Goal: Feedback & Contribution: Contribute content

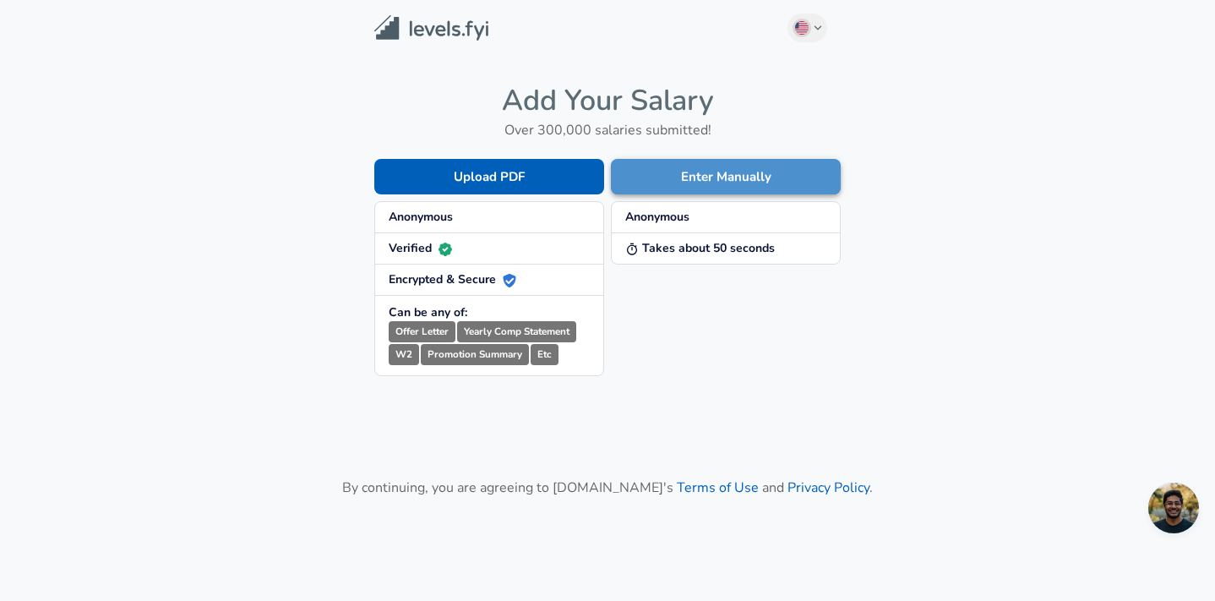
click at [711, 166] on button "Enter Manually" at bounding box center [726, 176] width 230 height 35
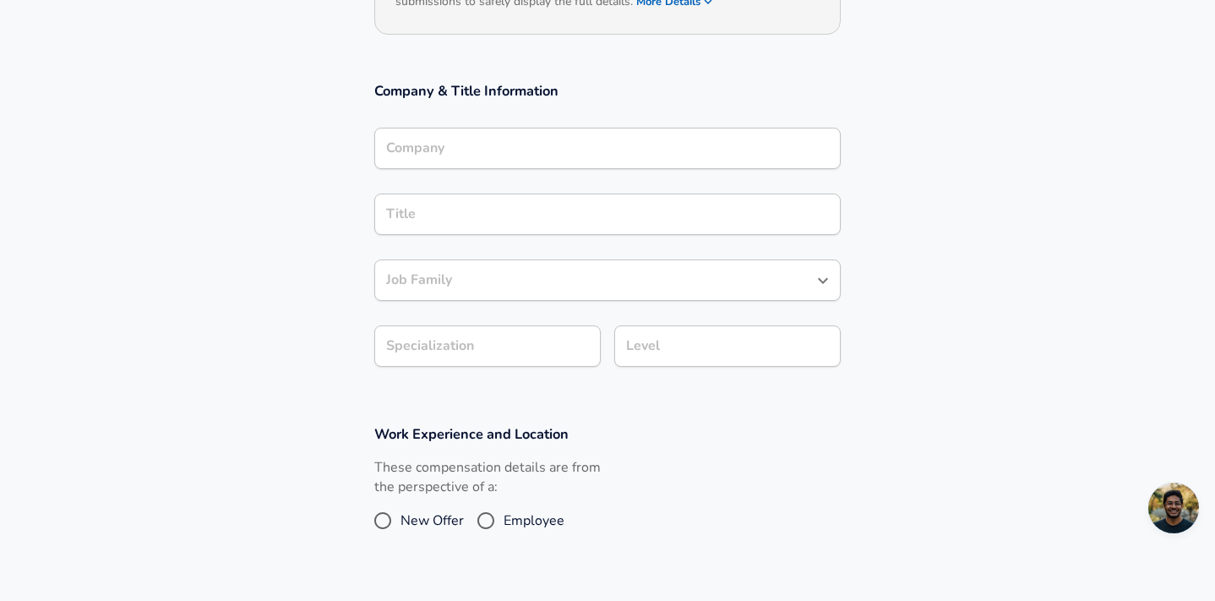
scroll to position [256, 0]
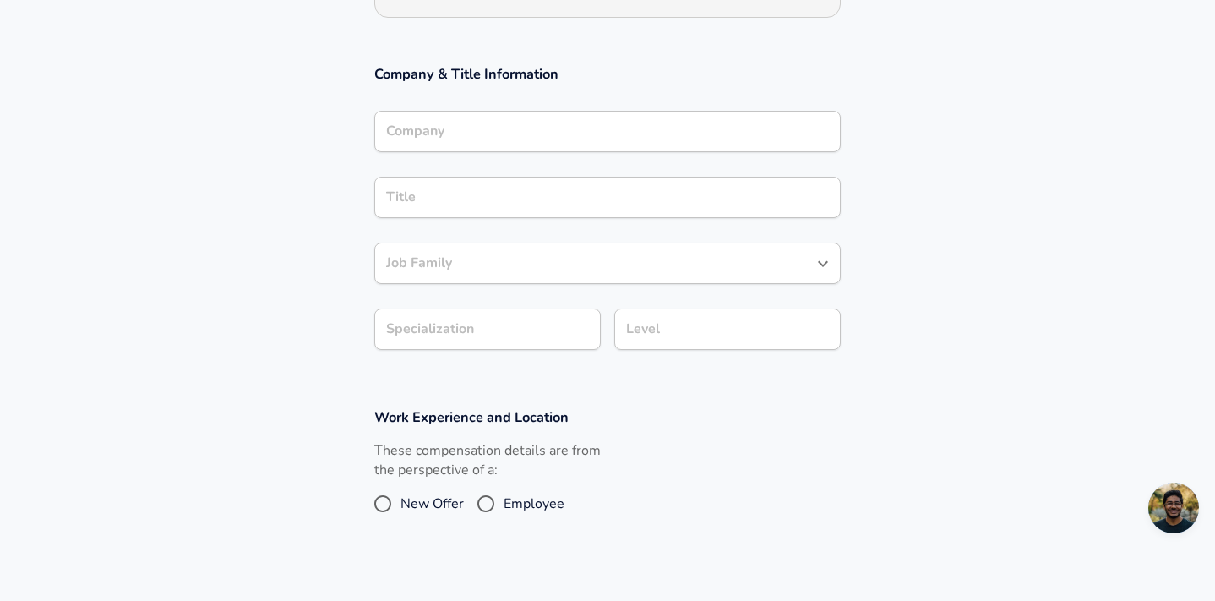
click at [534, 152] on div "Company" at bounding box center [607, 131] width 466 height 41
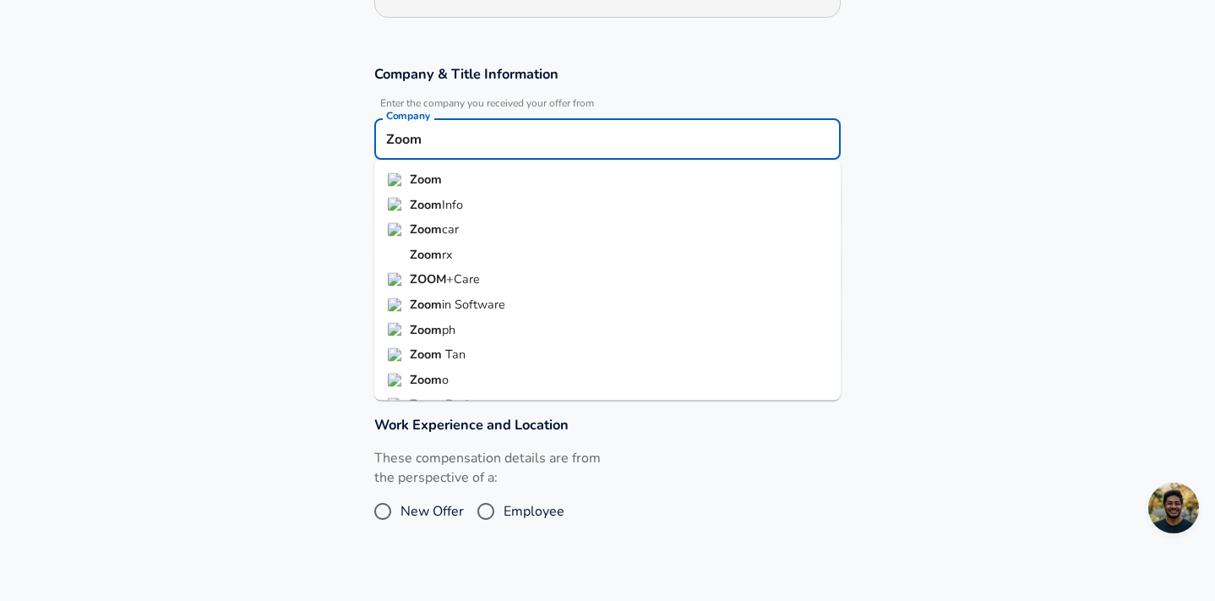
click at [423, 180] on strong "Zoom" at bounding box center [426, 179] width 32 height 17
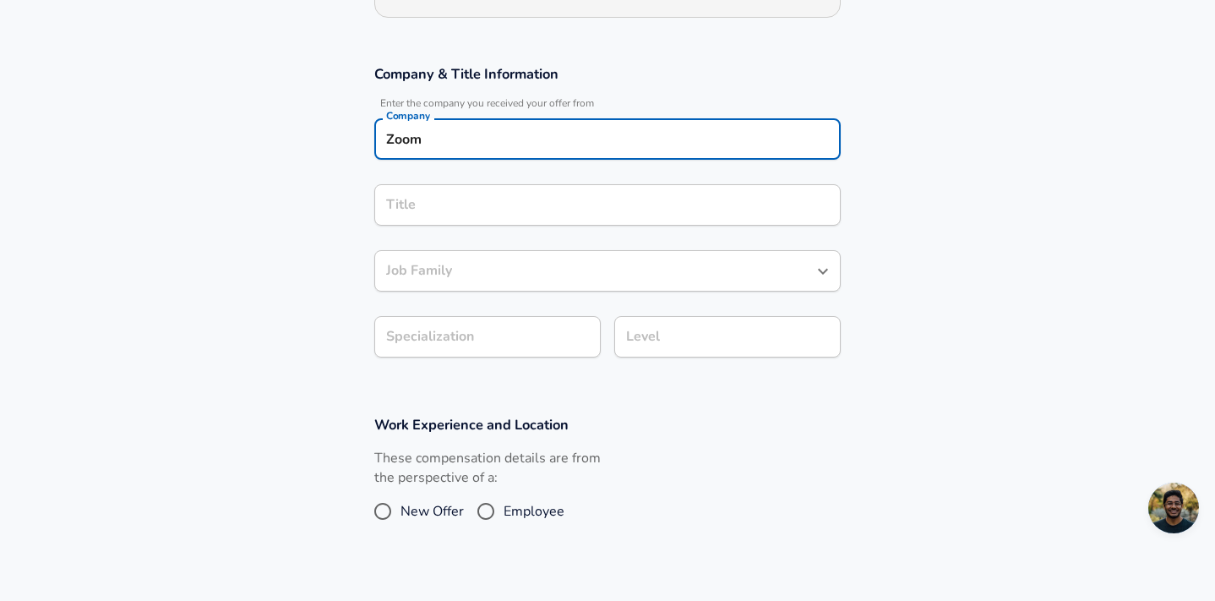
type input "Zoom"
click at [420, 203] on input "Title" at bounding box center [607, 205] width 451 height 26
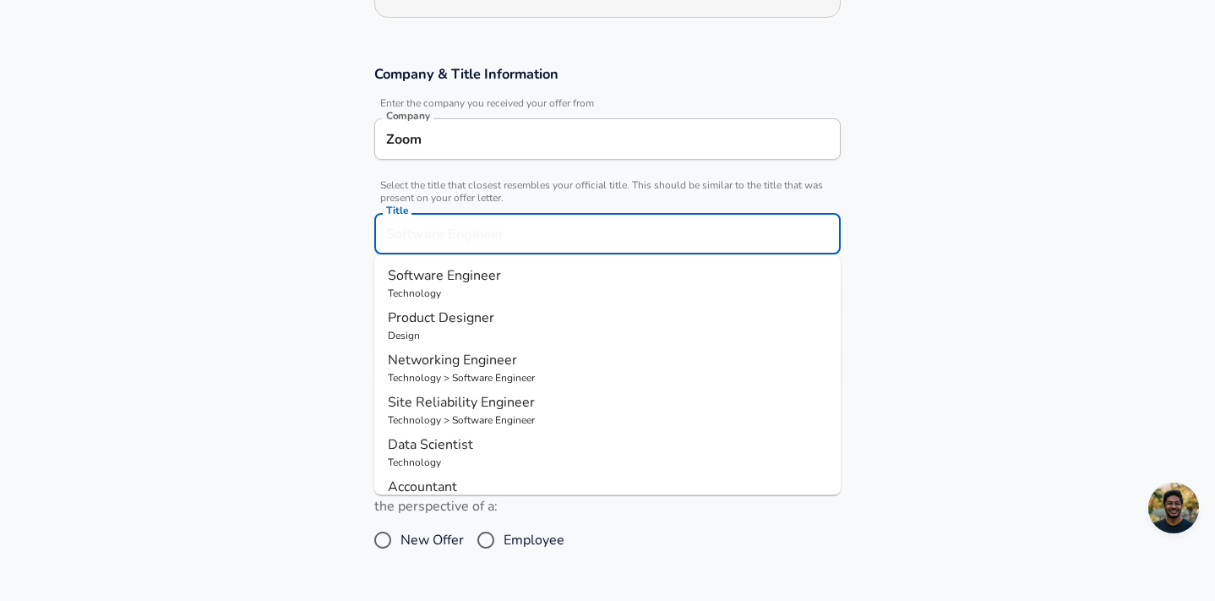
scroll to position [290, 0]
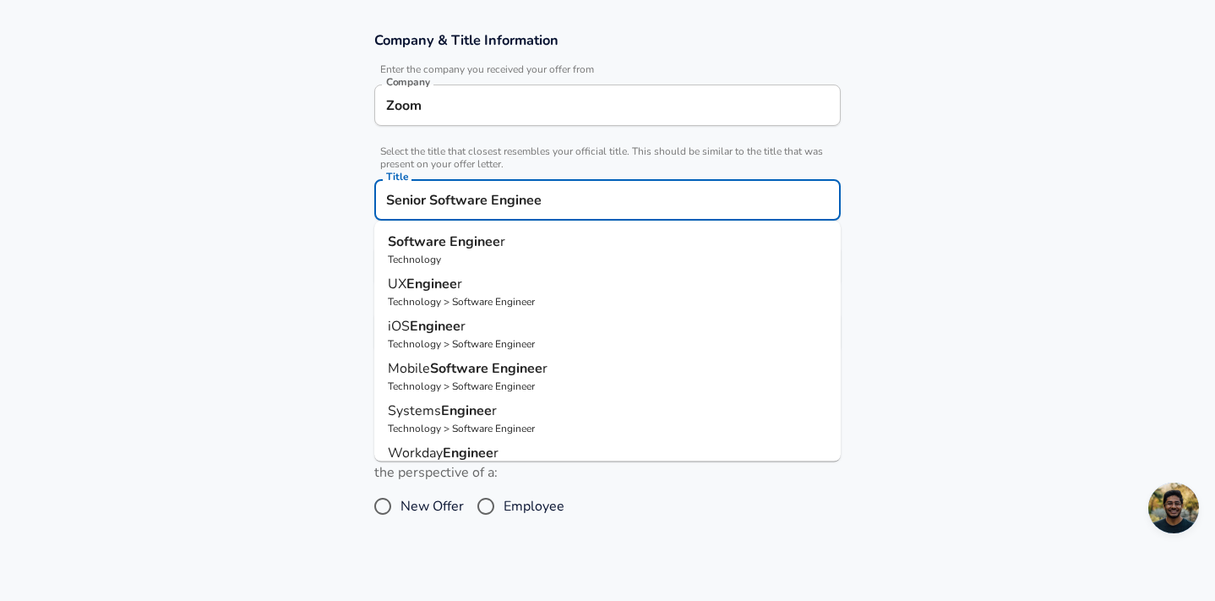
type input "Senior Software Engineer"
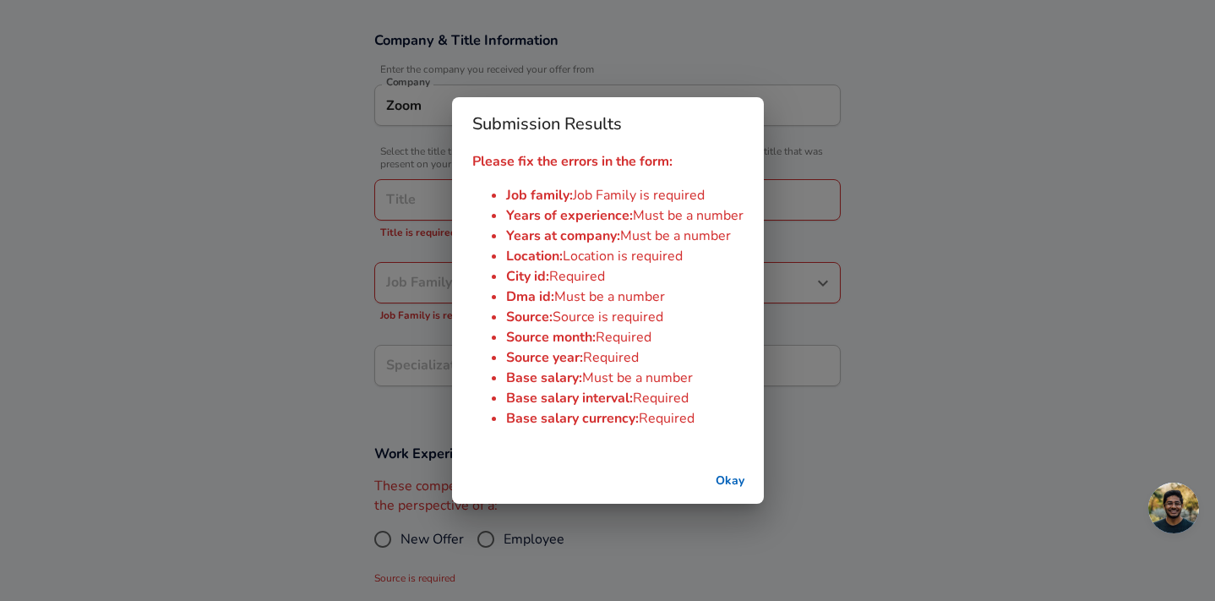
click at [743, 486] on button "Okay" at bounding box center [730, 481] width 54 height 31
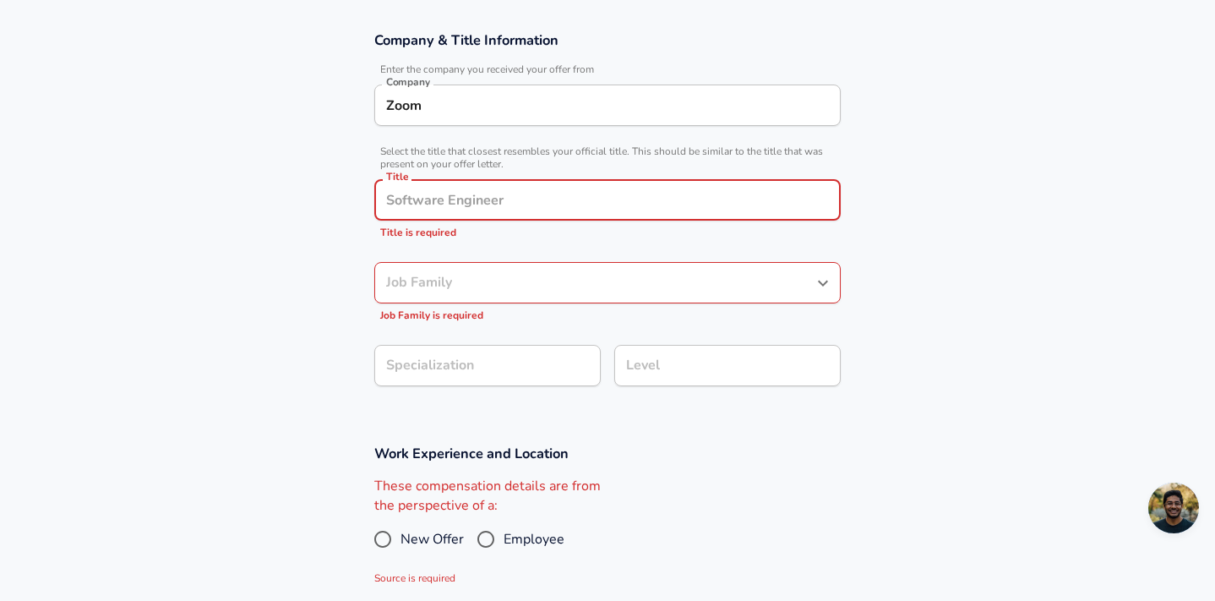
click at [565, 207] on input "Title" at bounding box center [607, 200] width 451 height 26
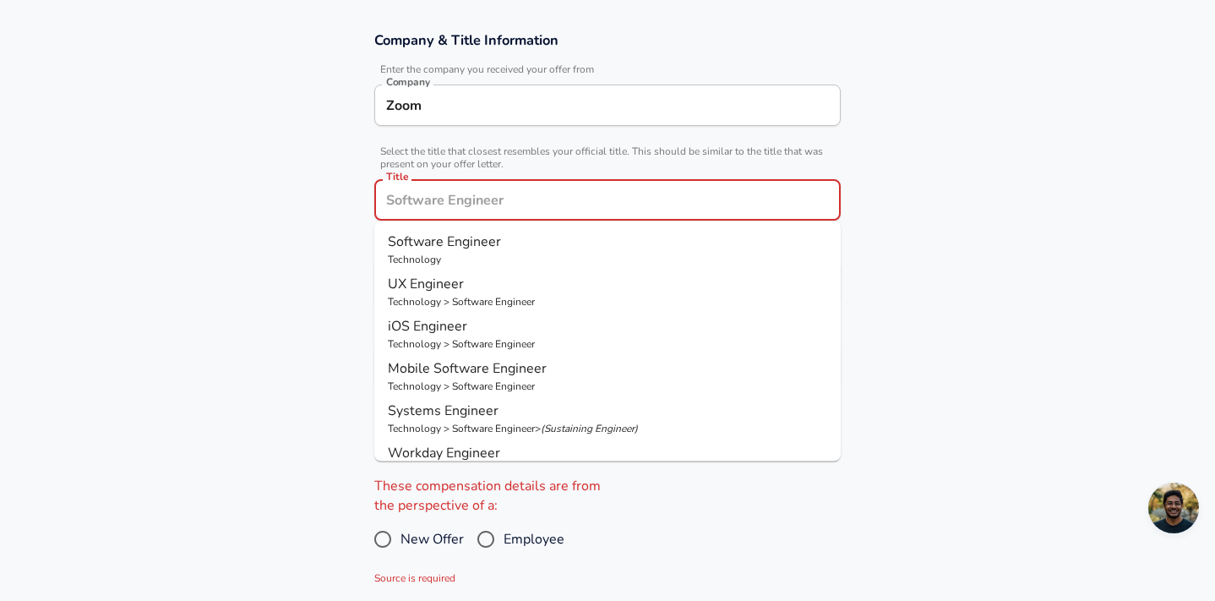
click at [464, 259] on p "Technology" at bounding box center [607, 259] width 439 height 15
type input "Software Engineer"
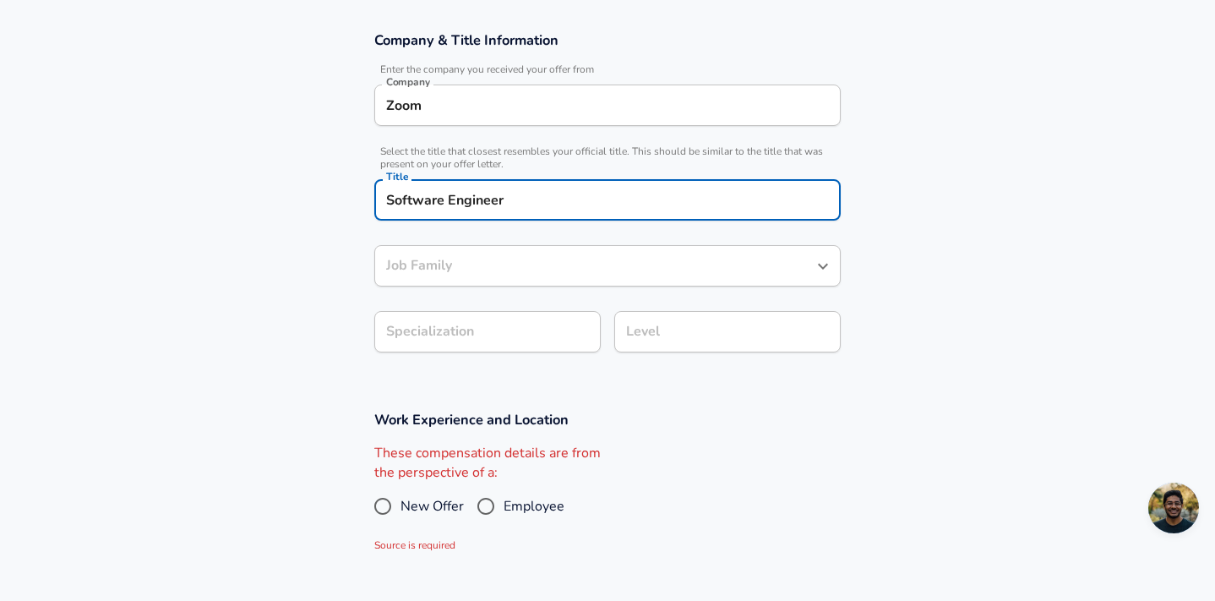
type input "Software Engineer"
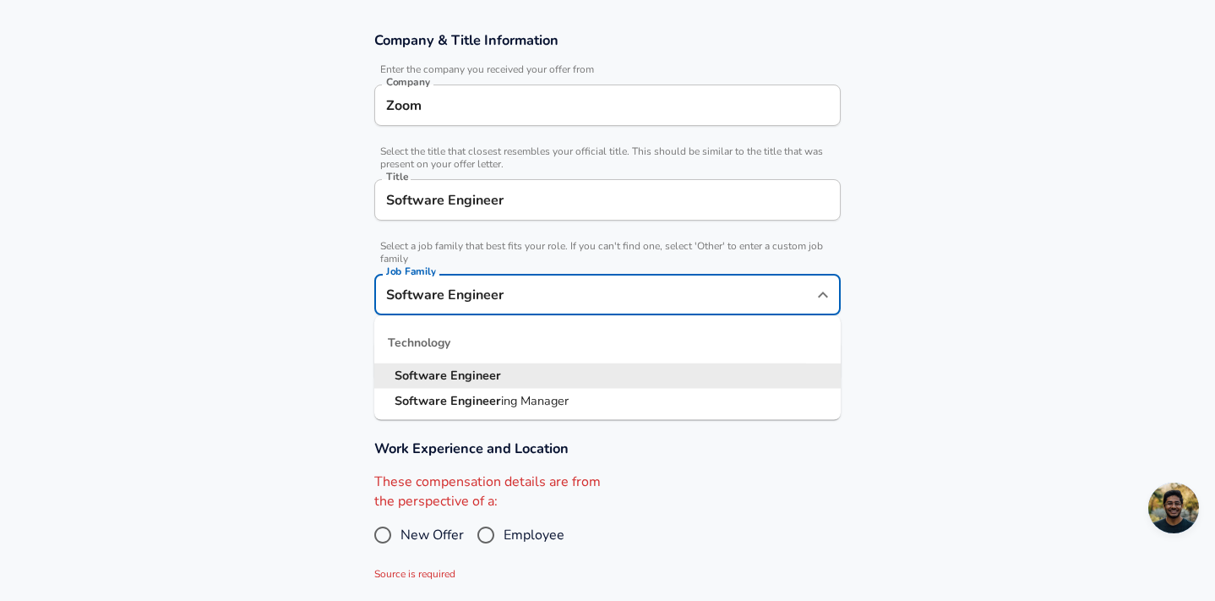
scroll to position [324, 0]
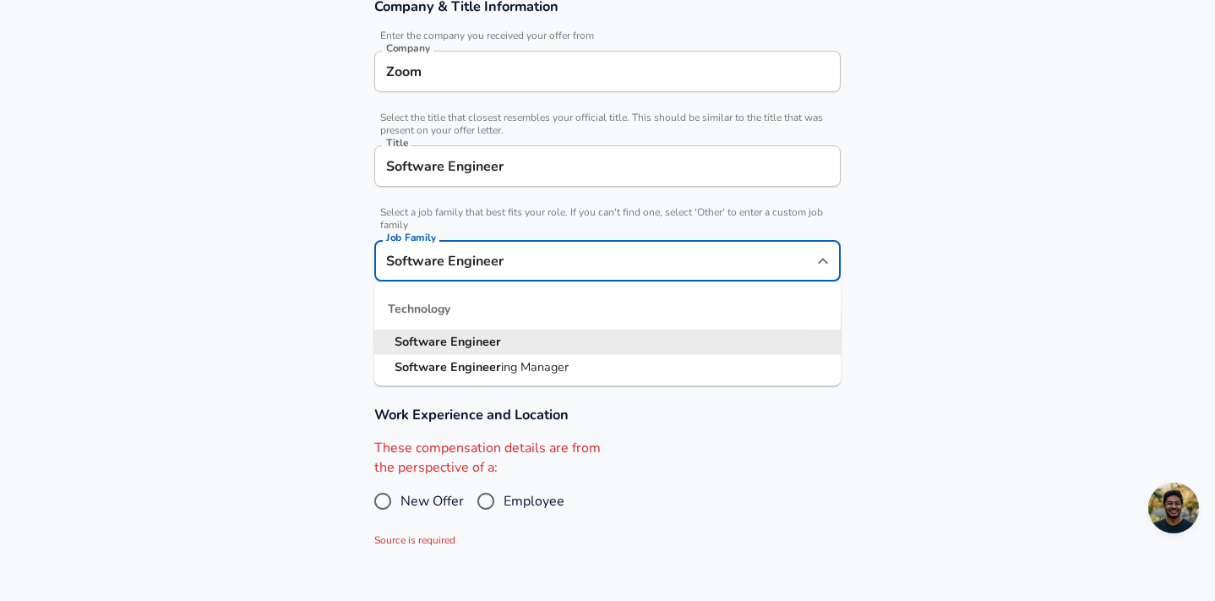
click at [486, 272] on input "Software Engineer" at bounding box center [595, 261] width 426 height 26
click at [446, 345] on strong "Software" at bounding box center [423, 341] width 56 height 17
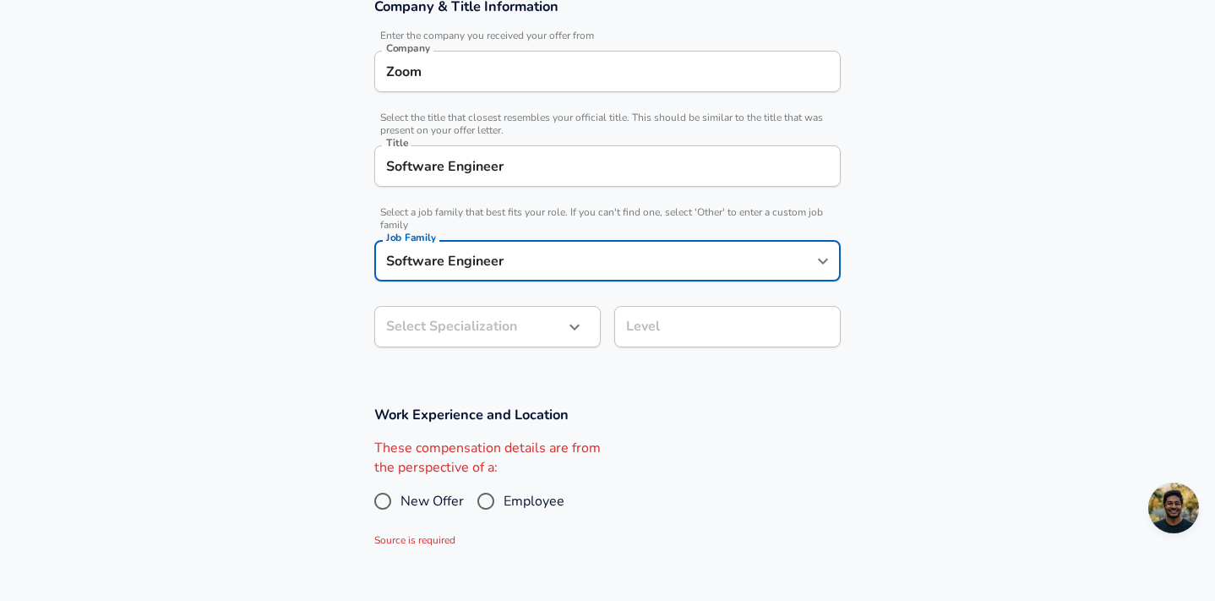
click at [502, 181] on div "Software Engineer Title" at bounding box center [607, 165] width 466 height 41
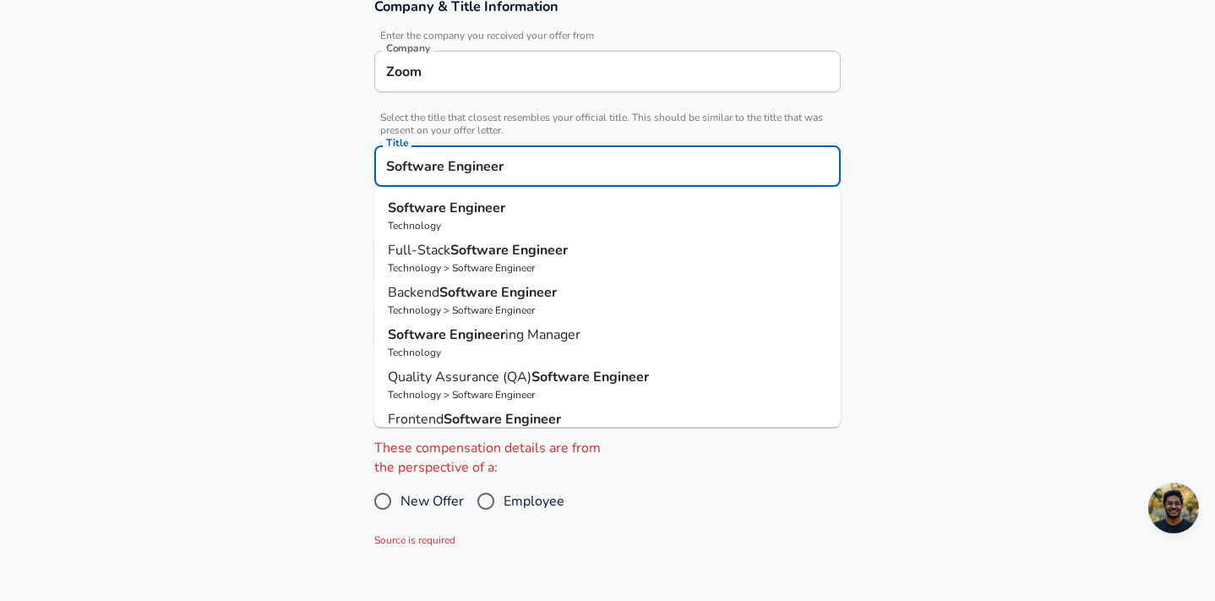
click at [555, 163] on input "Software Engineer" at bounding box center [607, 166] width 451 height 26
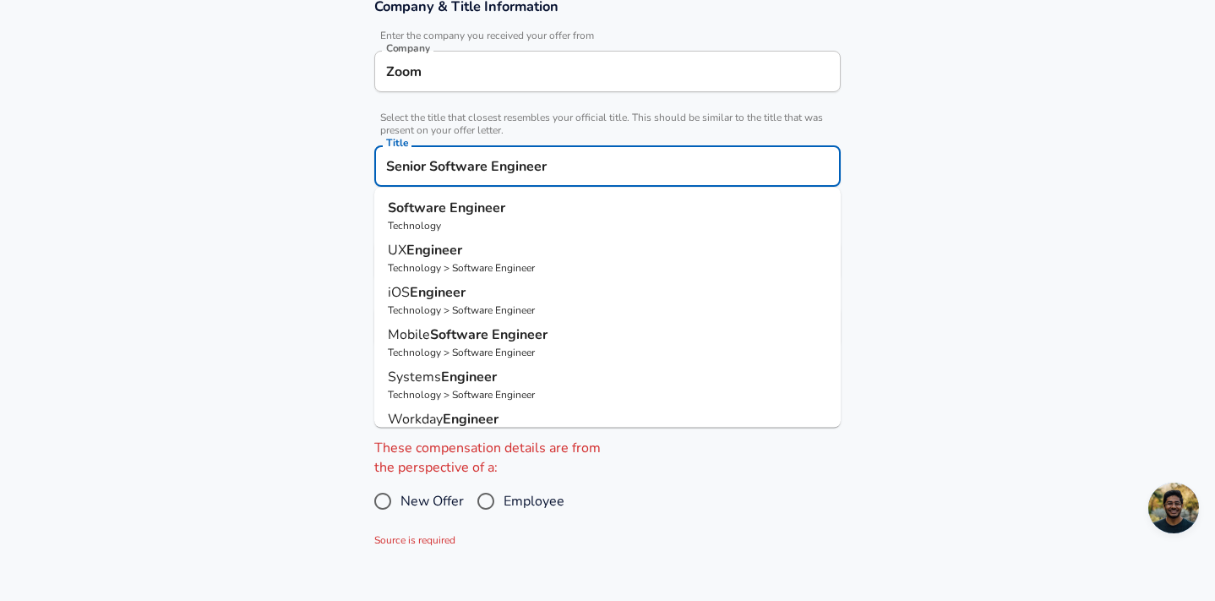
type input "Senior Software Engineer"
click at [157, 280] on section "Company & Title Information Enter the company you received your offer from Comp…" at bounding box center [607, 181] width 1215 height 408
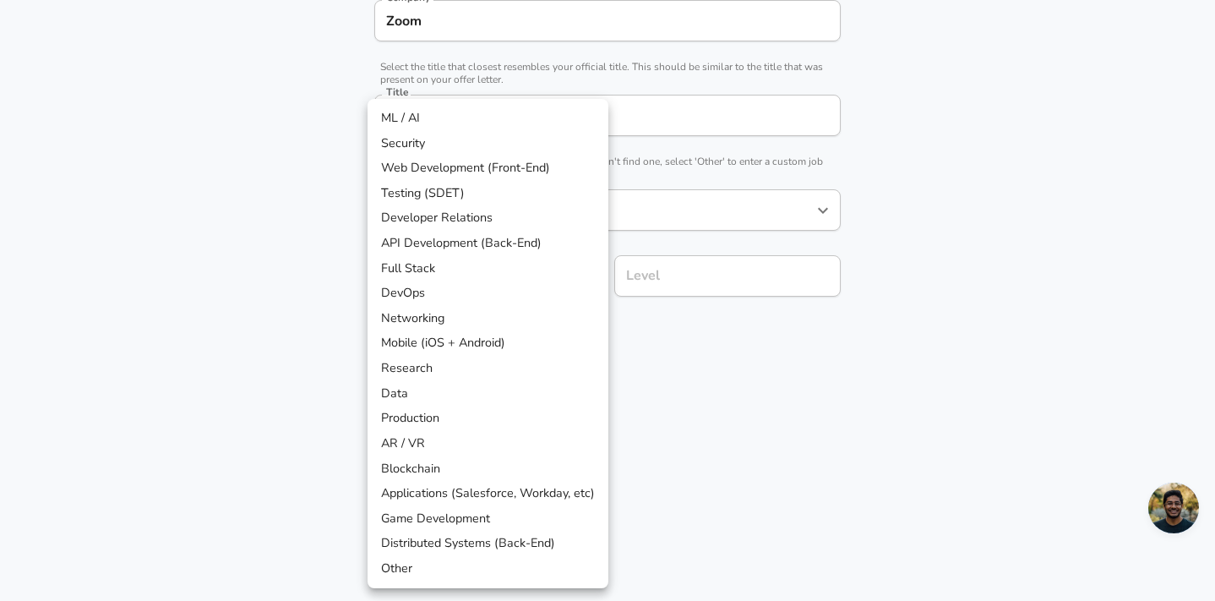
click at [532, 336] on li "Mobile (iOS + Android)" at bounding box center [488, 342] width 241 height 25
type input "Mobile (iOS + Android)"
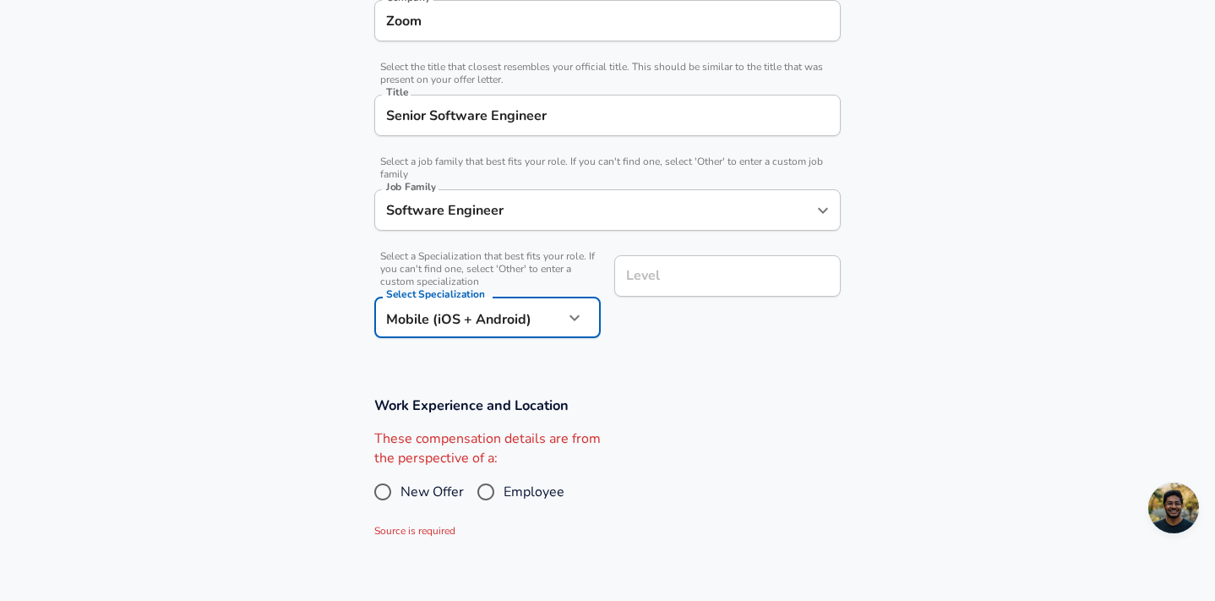
click at [637, 290] on div "Level" at bounding box center [727, 275] width 226 height 41
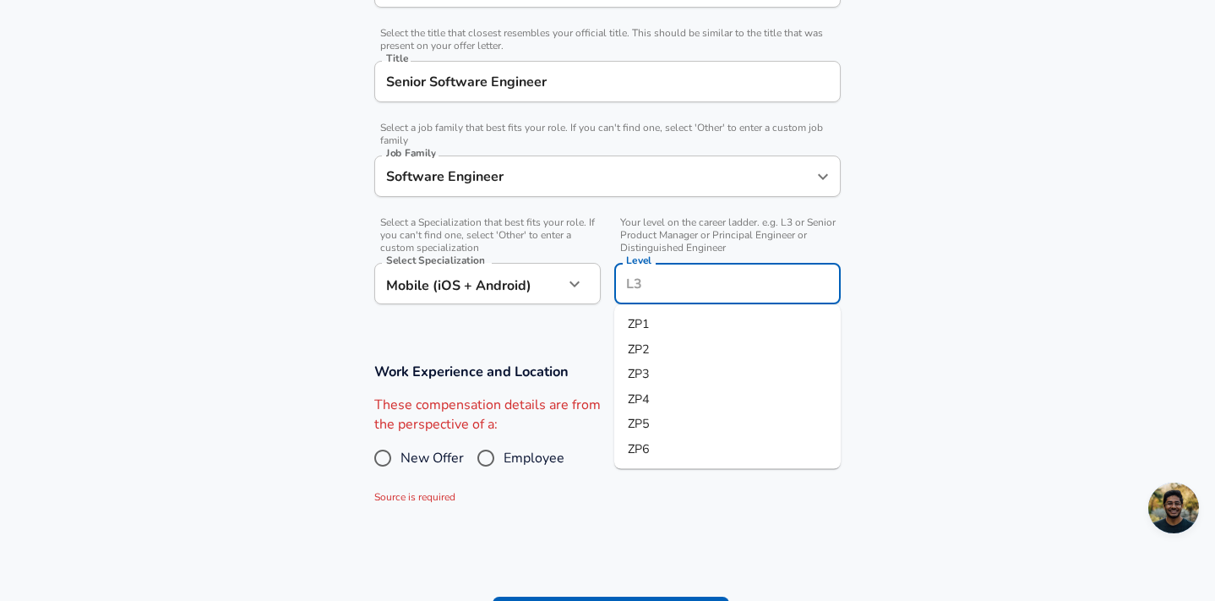
click at [652, 396] on li "ZP4" at bounding box center [727, 398] width 226 height 25
type input "ZP4"
click at [652, 396] on div "These compensation details are from the perspective of a: New Offer Employee So…" at bounding box center [601, 451] width 480 height 111
click at [530, 462] on span "Employee" at bounding box center [534, 458] width 61 height 20
click at [504, 462] on input "Employee" at bounding box center [485, 458] width 35 height 27
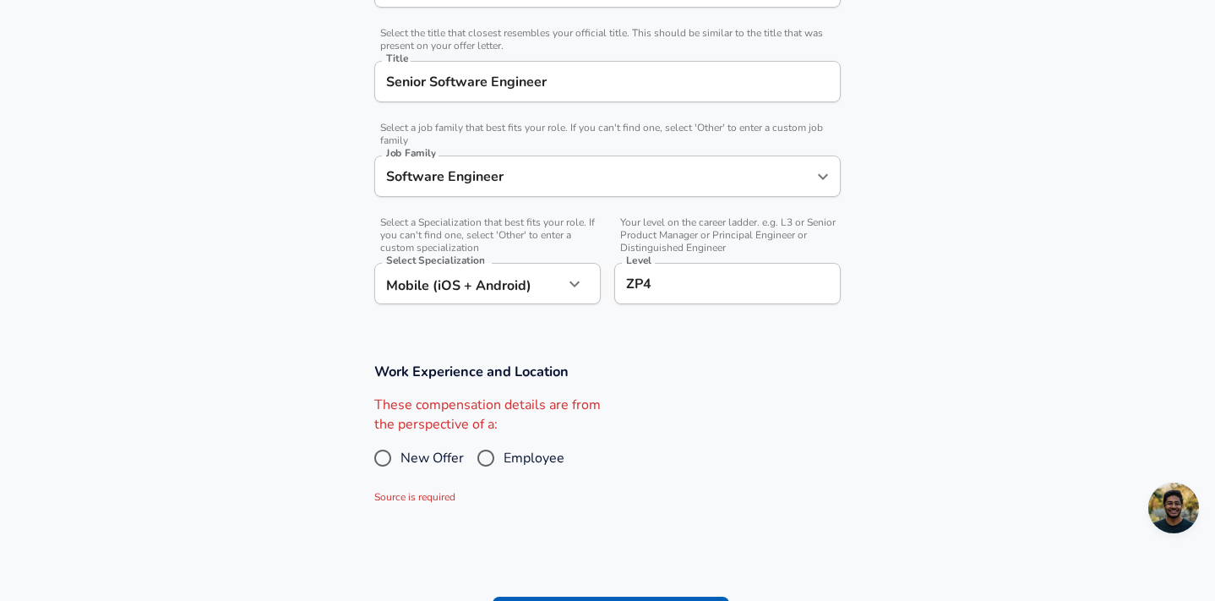
radio input "true"
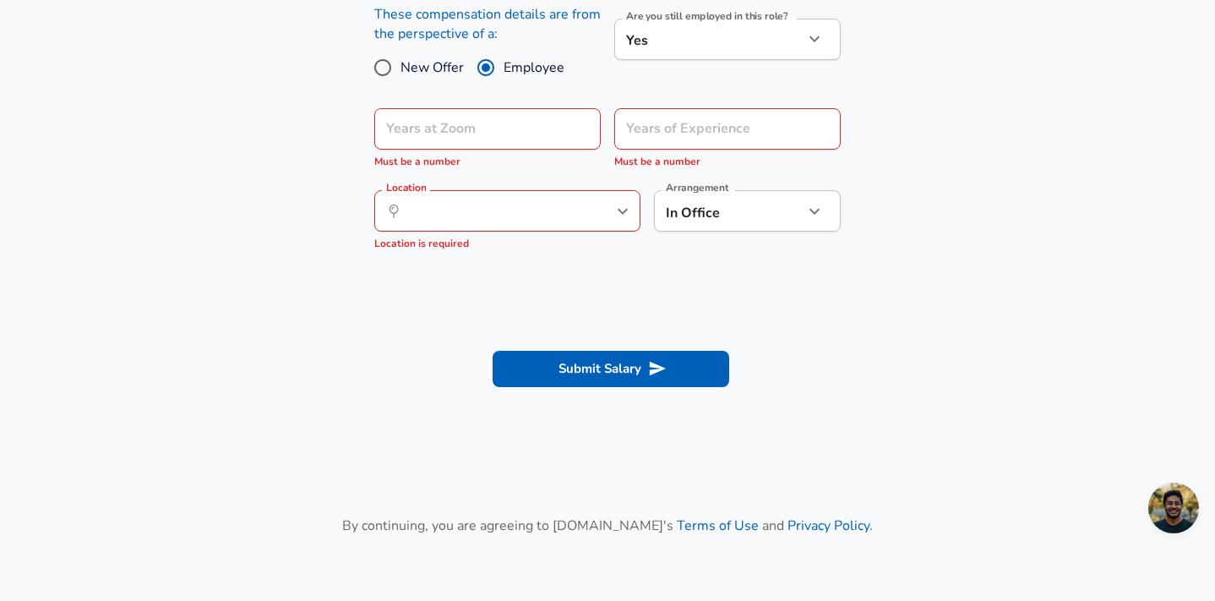
scroll to position [794, 0]
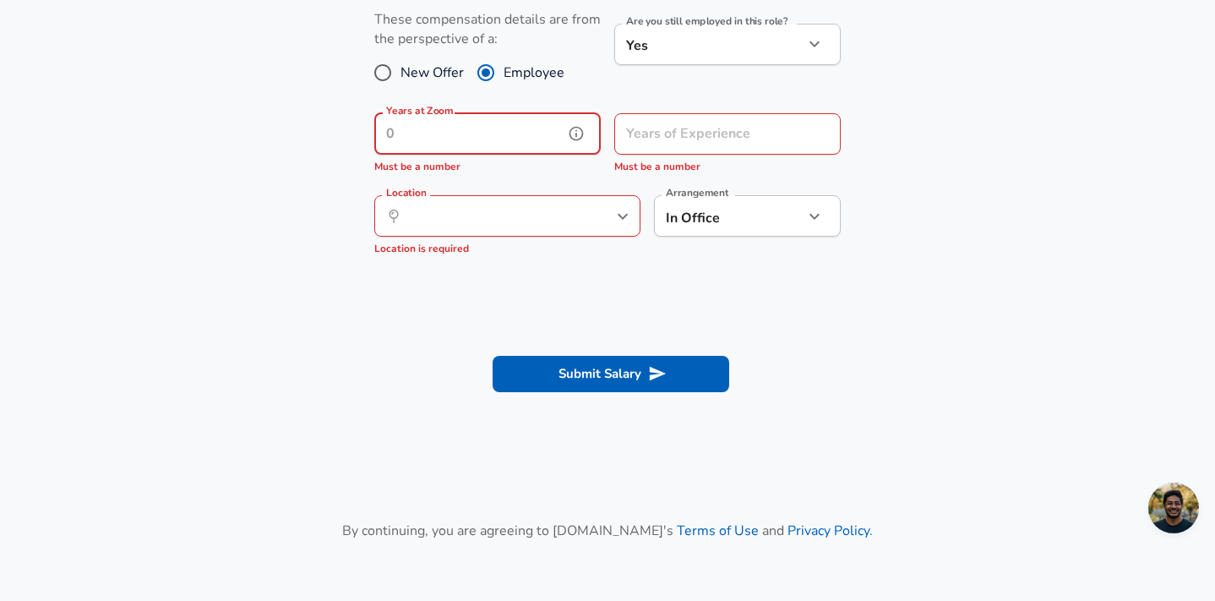
click at [539, 136] on input "Years at Zoom" at bounding box center [468, 133] width 189 height 41
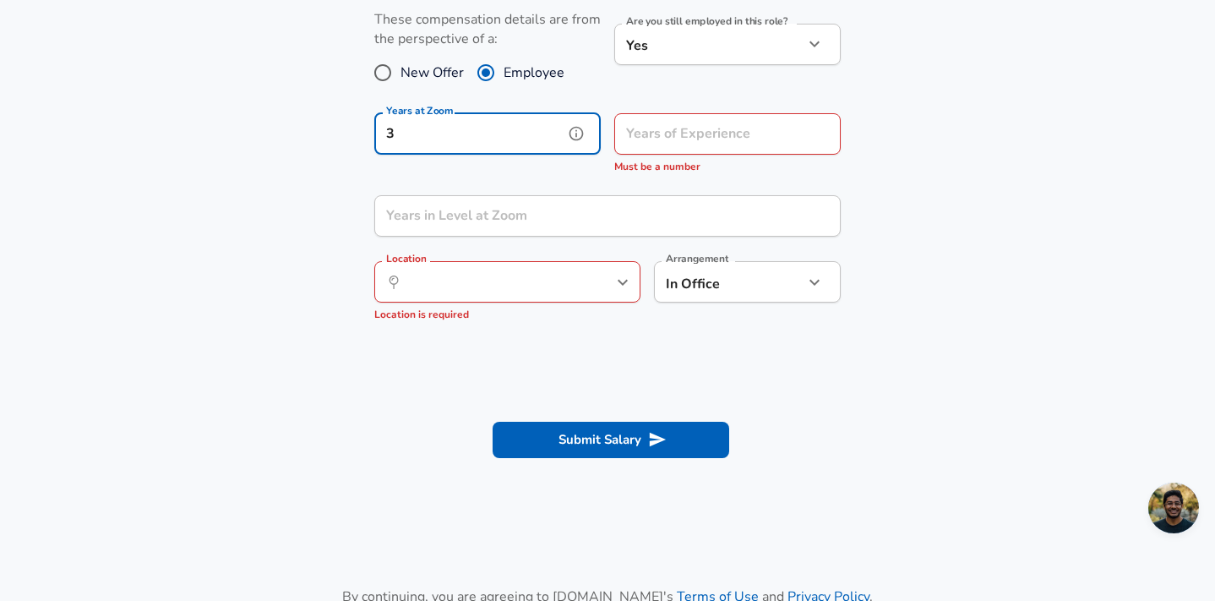
type input "3"
click at [703, 134] on input "Years of Experience" at bounding box center [708, 133] width 189 height 41
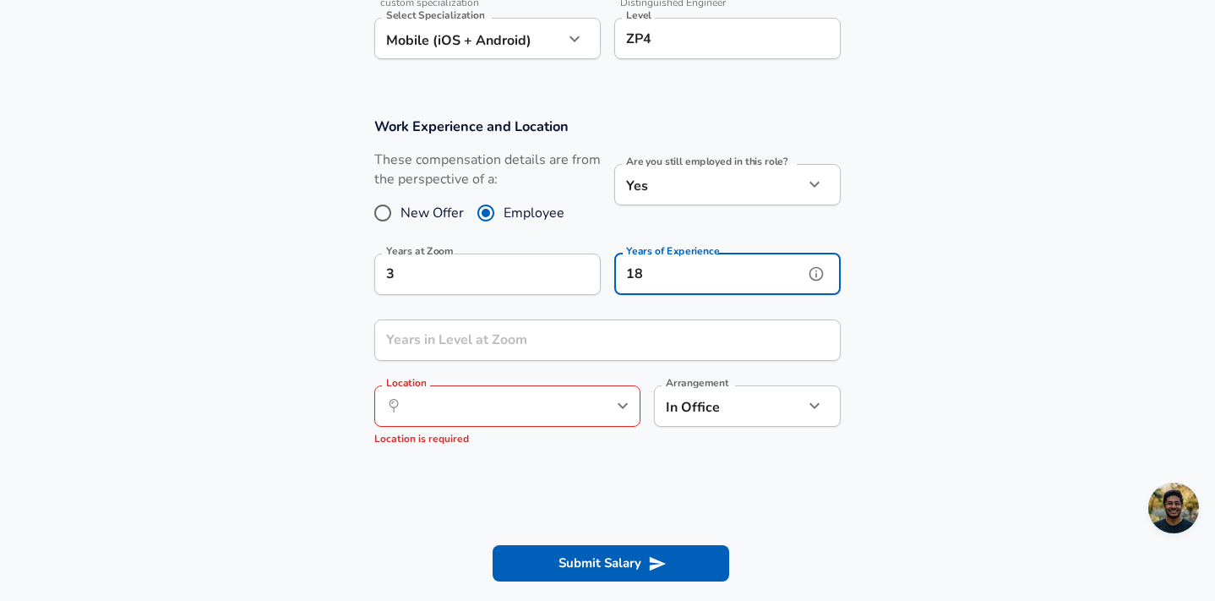
scroll to position [655, 0]
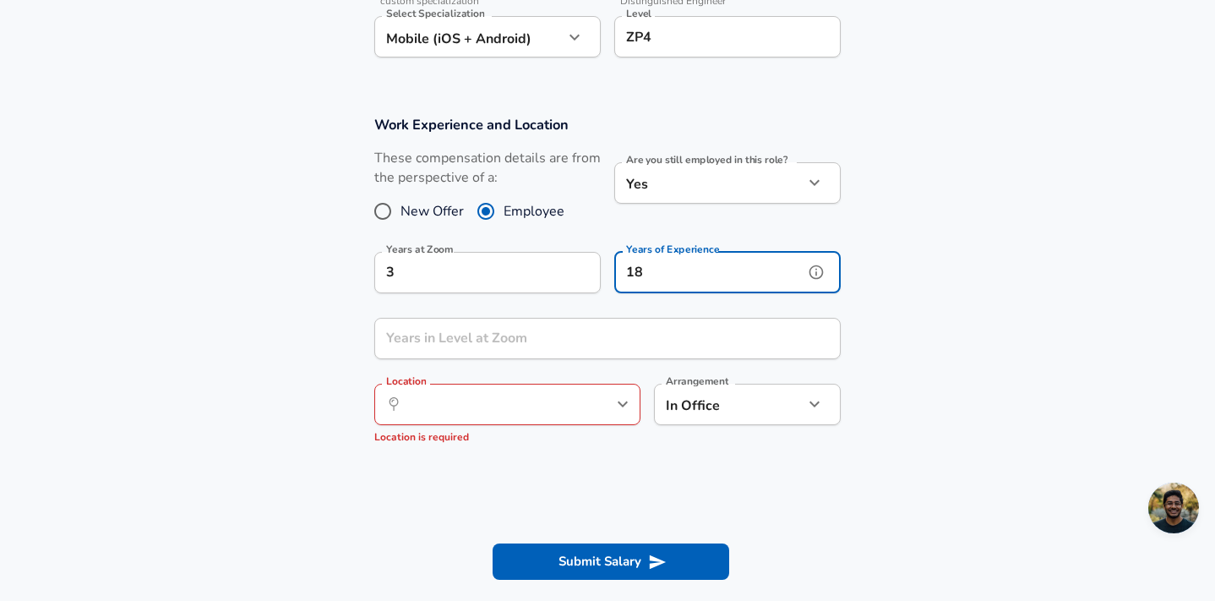
type input "18"
click at [491, 350] on input "Years in Level at Zoom" at bounding box center [588, 338] width 429 height 41
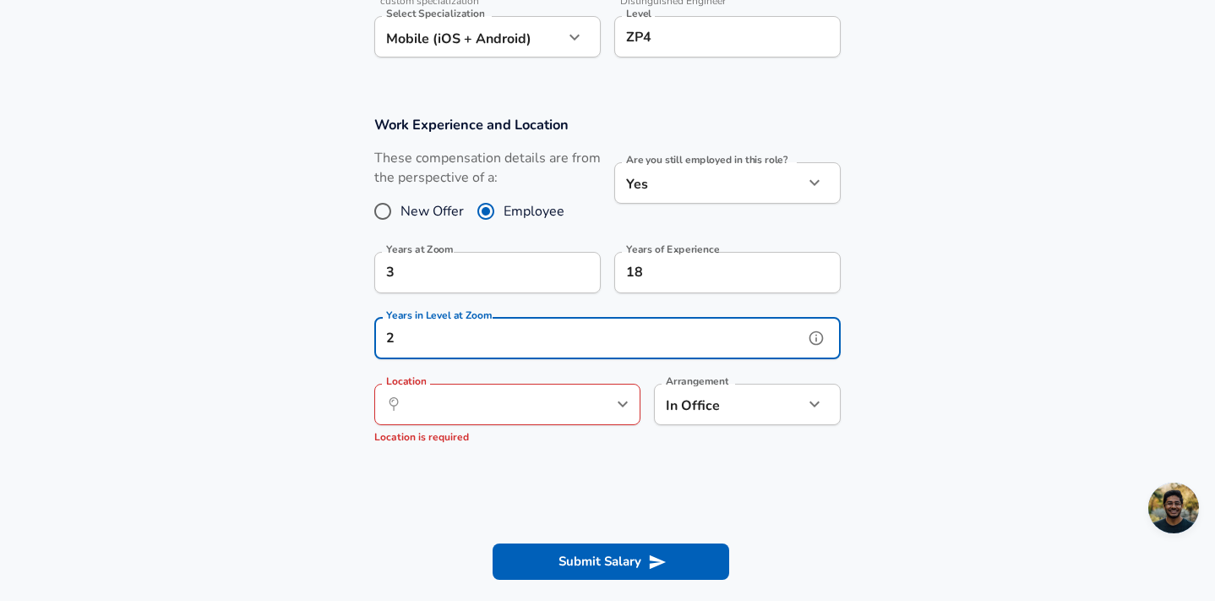
click at [385, 407] on div "​ Location" at bounding box center [507, 404] width 266 height 41
type input "2"
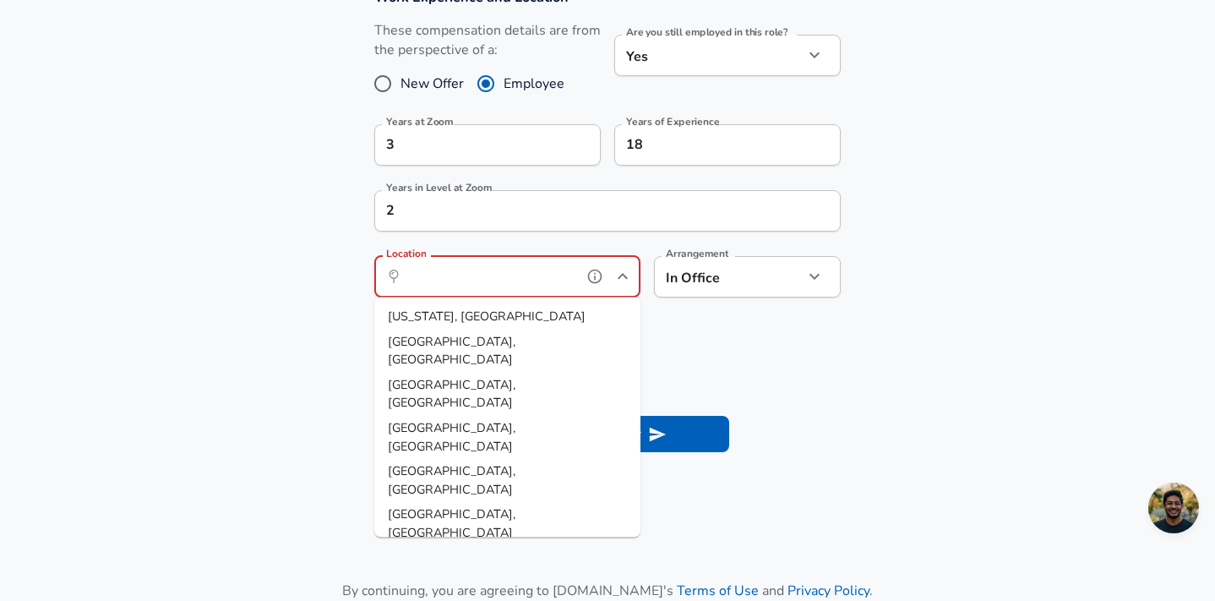
scroll to position [786, 0]
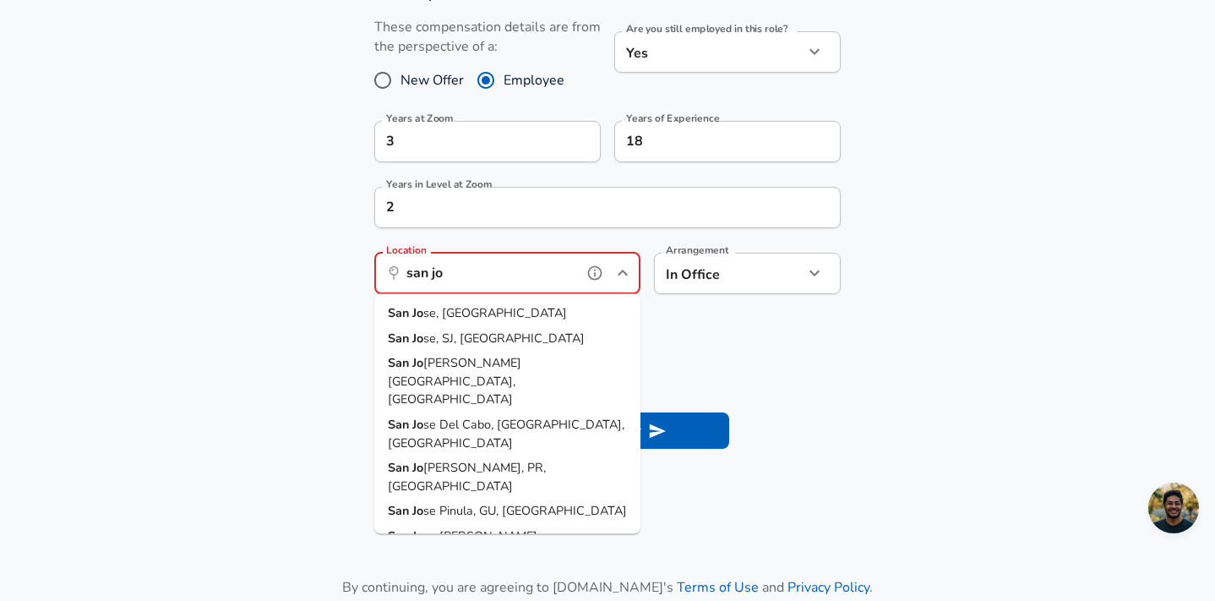
click at [434, 314] on span "se, CA" at bounding box center [495, 312] width 144 height 17
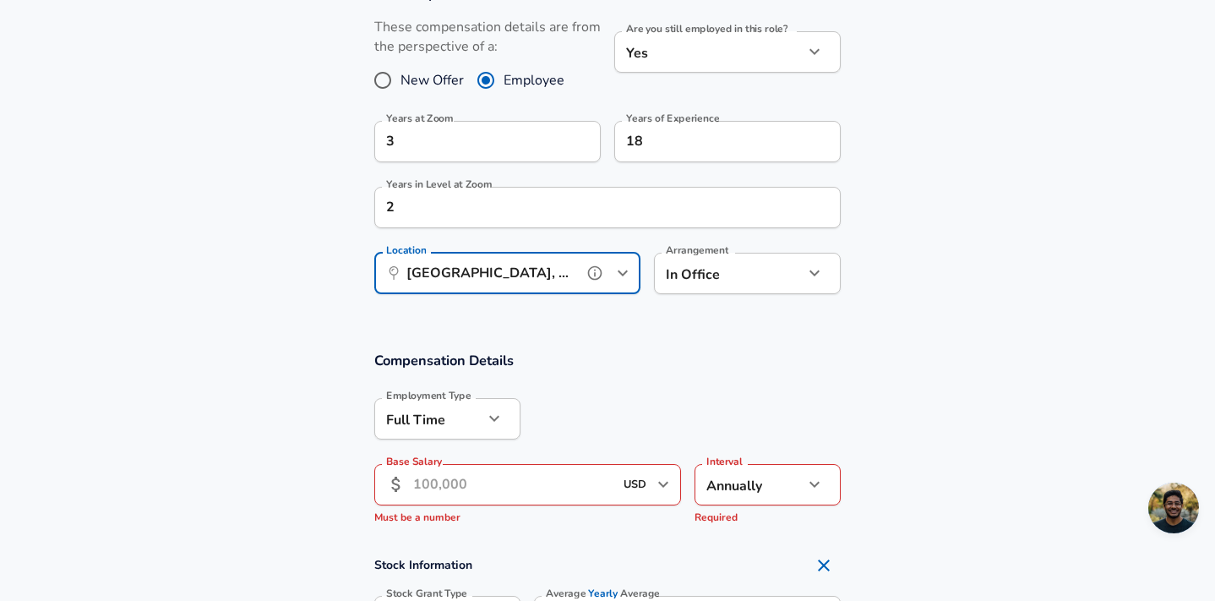
type input "San Jose, CA"
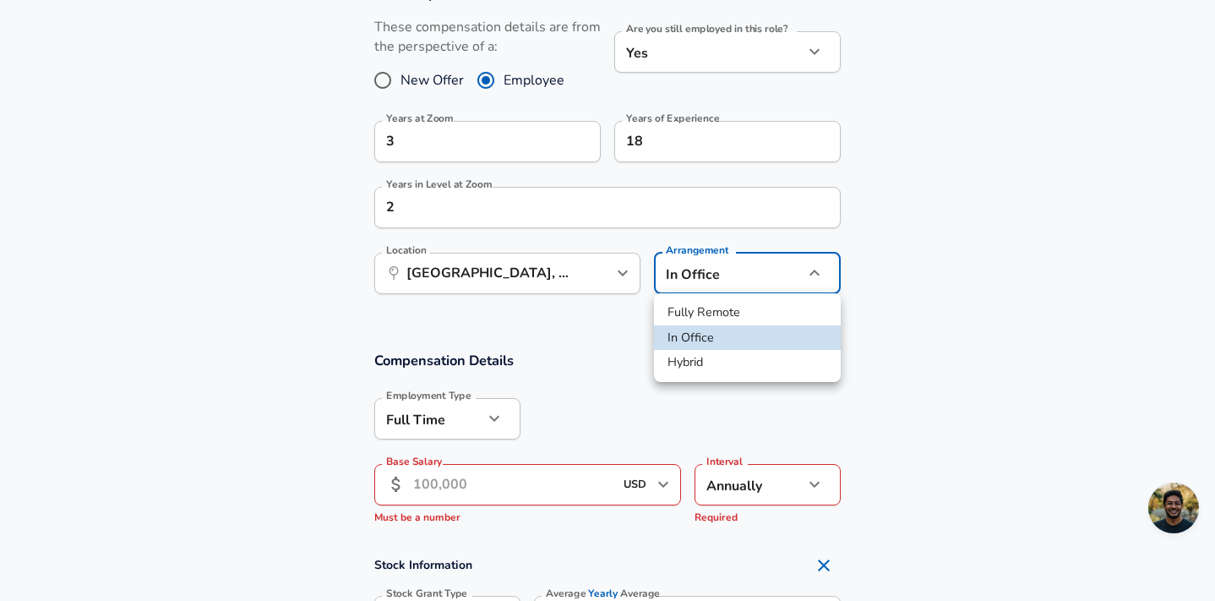
click at [711, 361] on li "Hybrid" at bounding box center [747, 362] width 187 height 25
type input "hybrid"
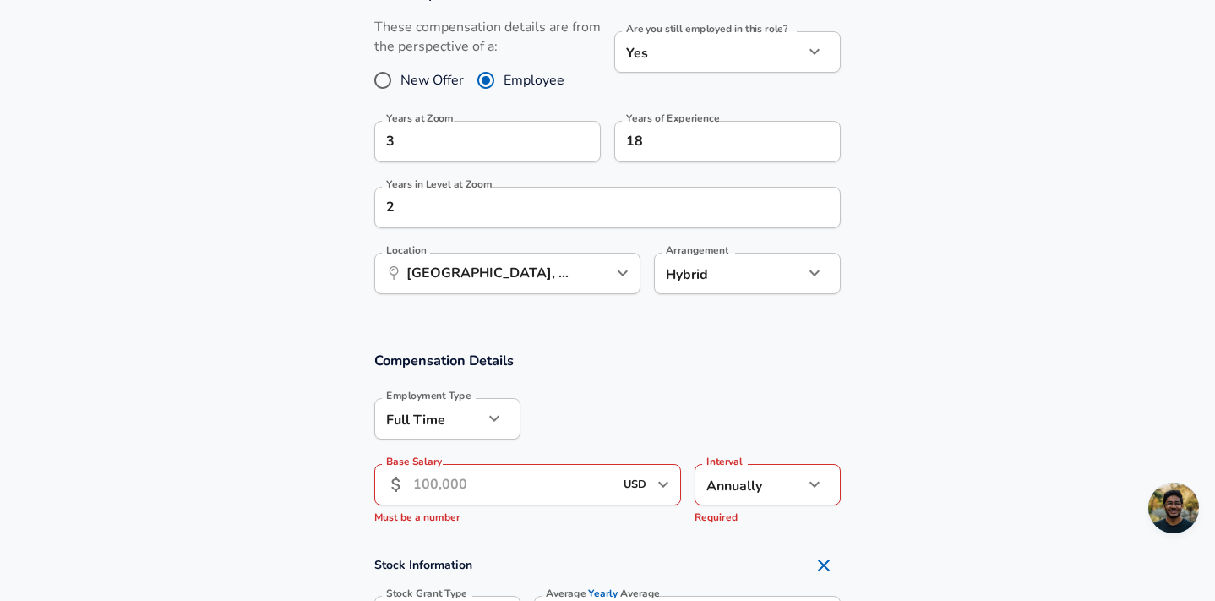
click at [896, 368] on section "Compensation Details Employment Type Full Time full_time Employment Type Base S…" at bounding box center [607, 442] width 1215 height 183
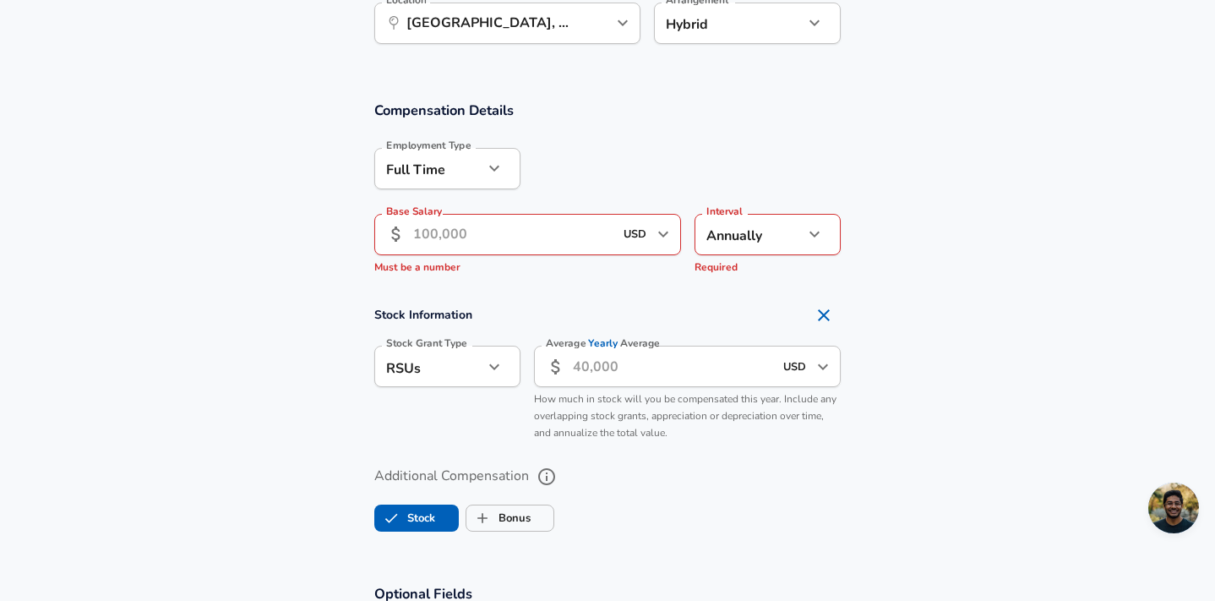
scroll to position [1040, 0]
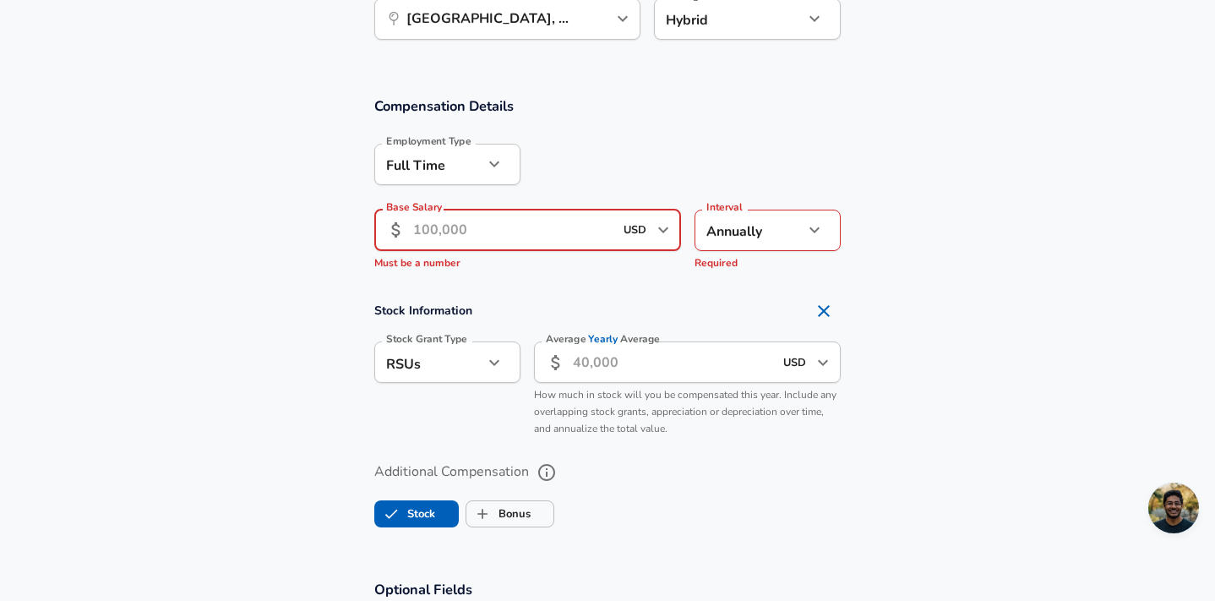
click at [539, 225] on input "Base Salary" at bounding box center [513, 230] width 200 height 41
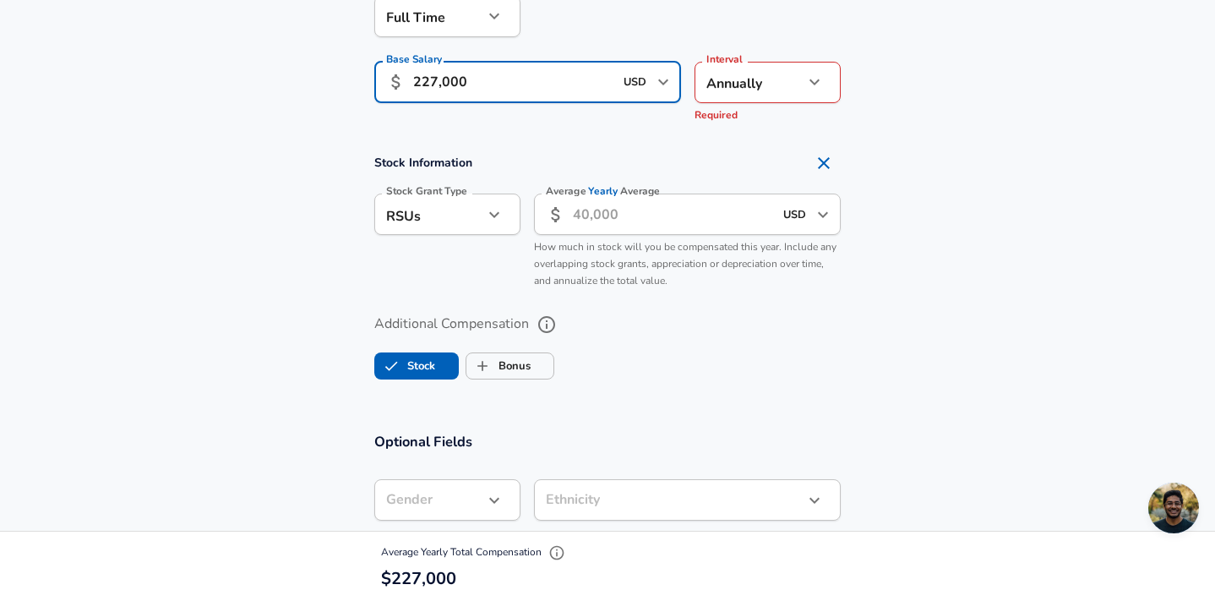
scroll to position [1194, 0]
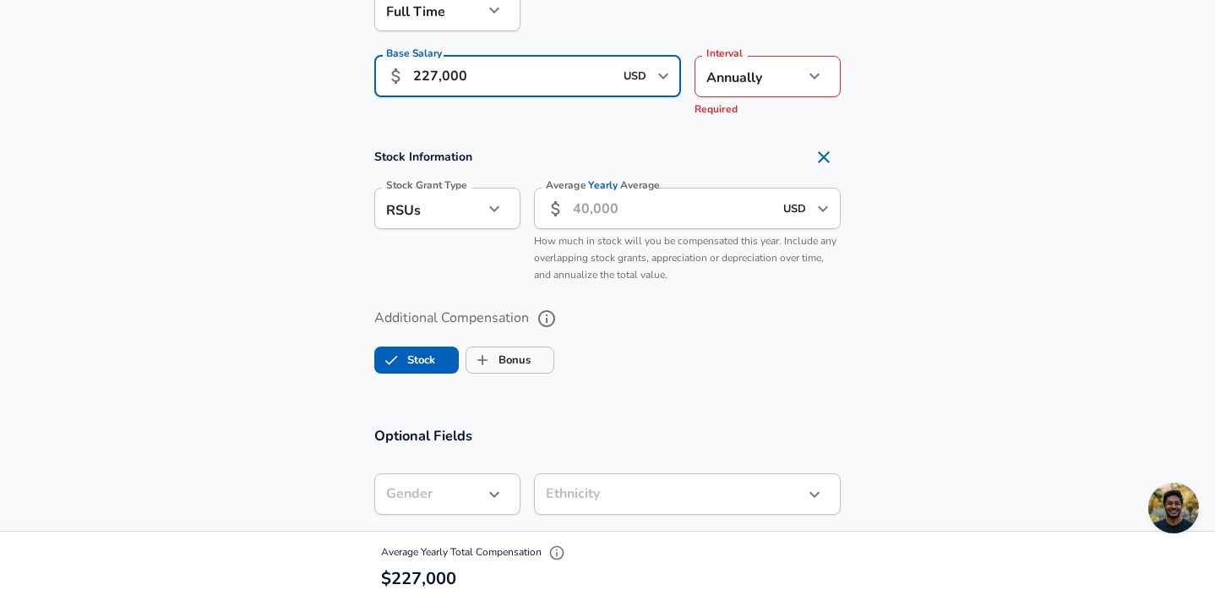
type input "227,000"
click at [496, 215] on icon "button" at bounding box center [494, 209] width 20 height 20
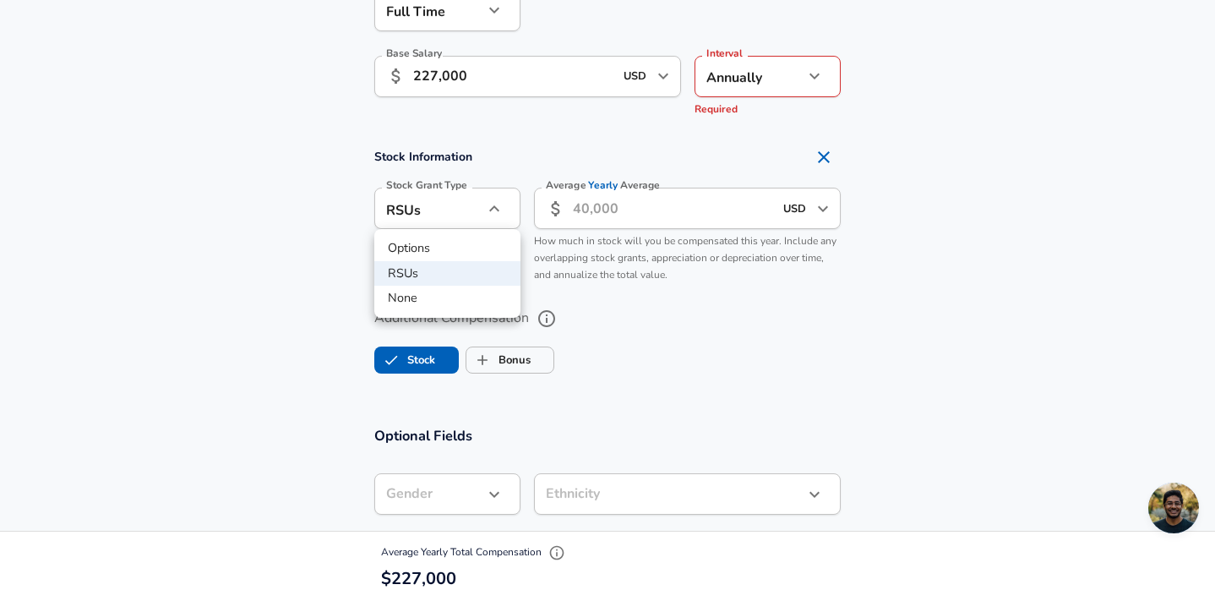
click at [751, 338] on div at bounding box center [607, 300] width 1215 height 601
click at [612, 212] on input "Average Yearly Average" at bounding box center [673, 208] width 200 height 41
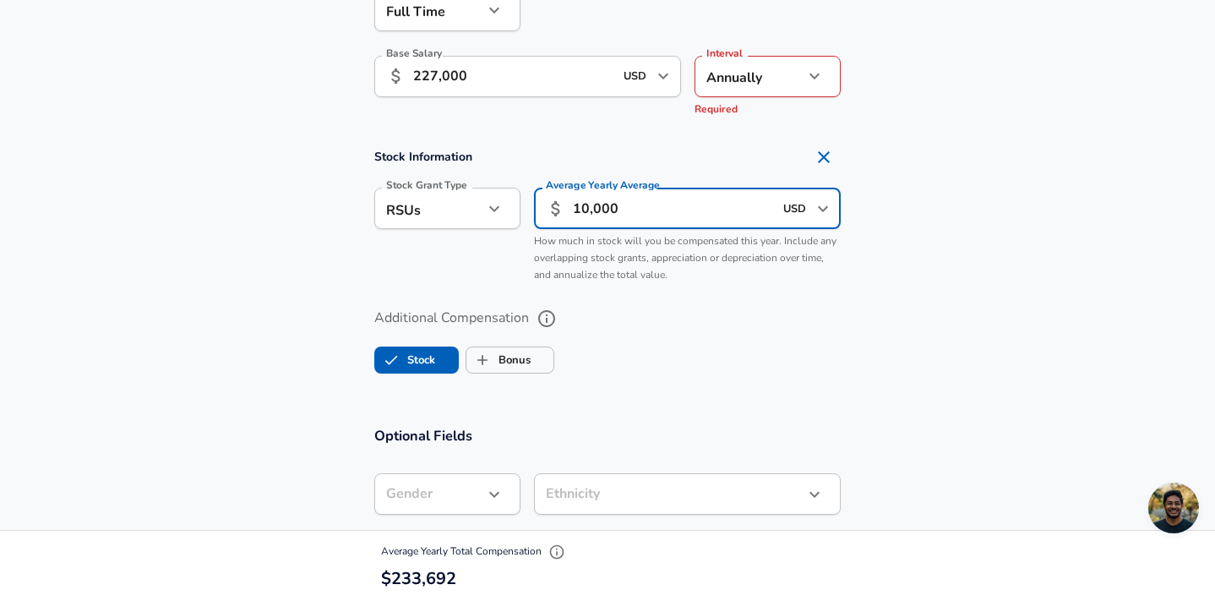
type input "10,000"
click at [710, 343] on ul "Stock Bonus" at bounding box center [607, 357] width 466 height 34
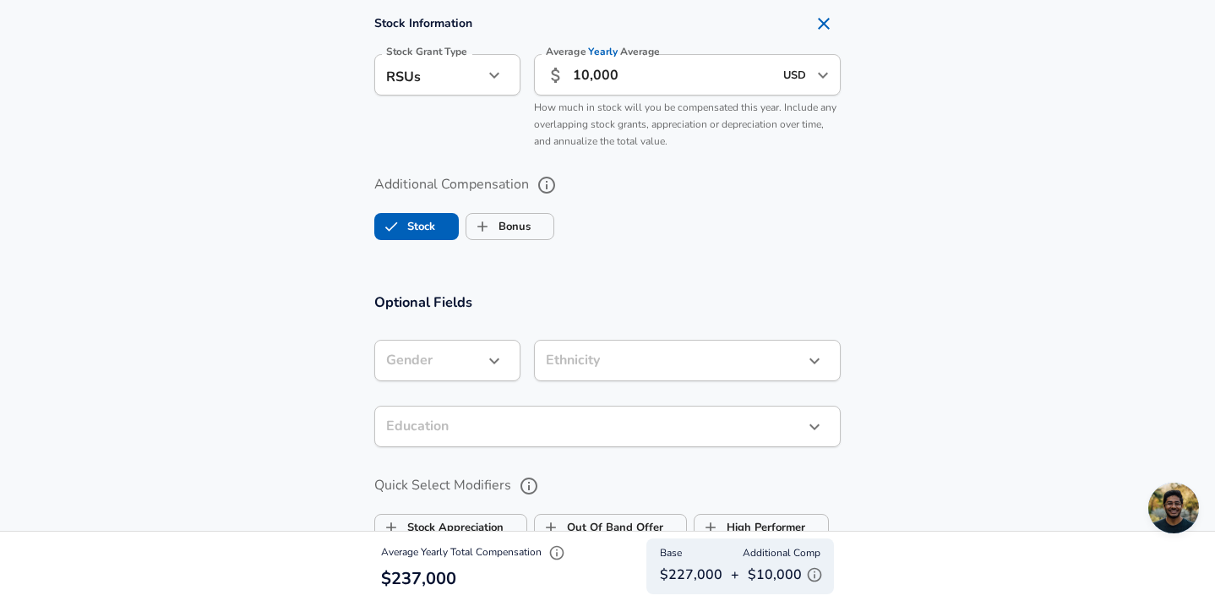
scroll to position [1325, 0]
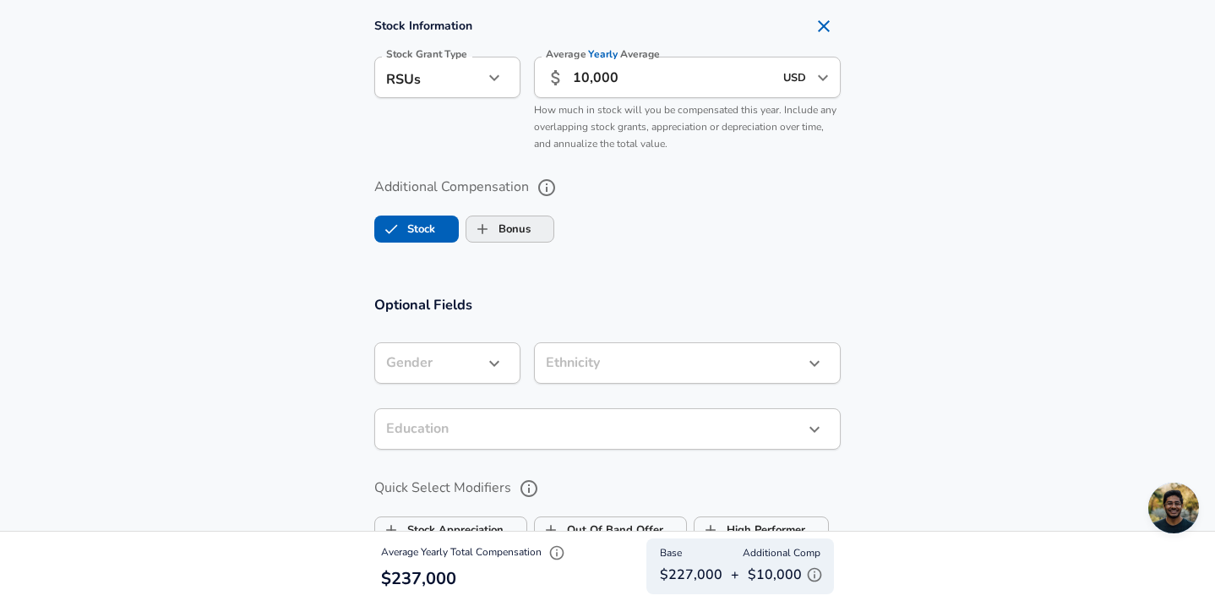
click at [511, 234] on label "Bonus" at bounding box center [498, 229] width 64 height 32
checkbox input "true"
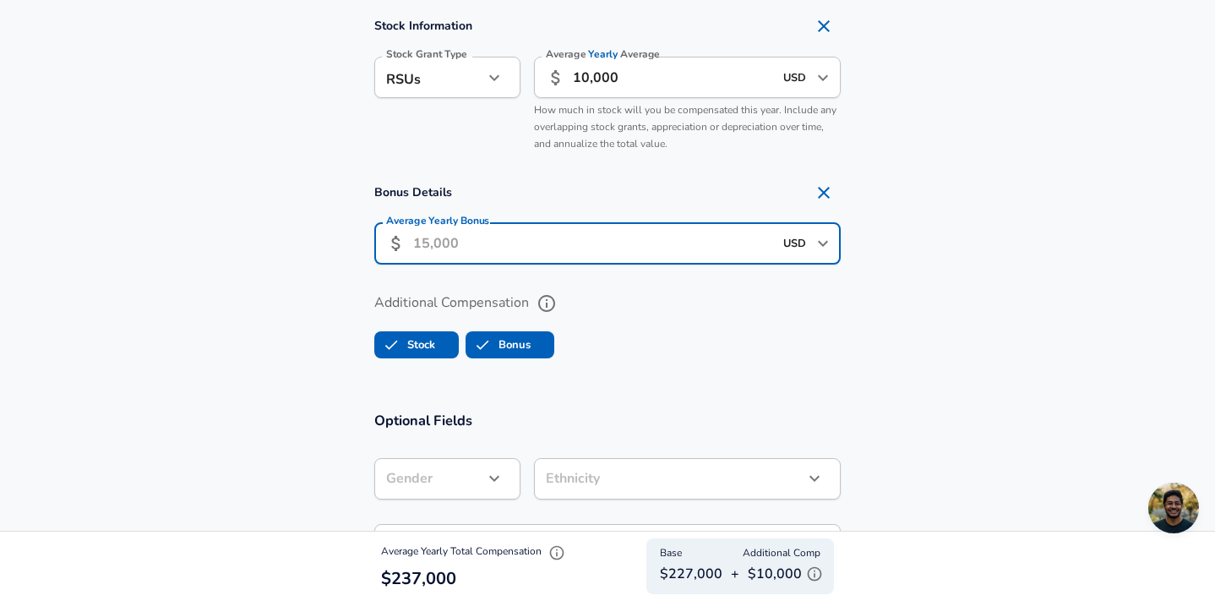
click at [599, 252] on input "Average Yearly Bonus" at bounding box center [593, 243] width 360 height 41
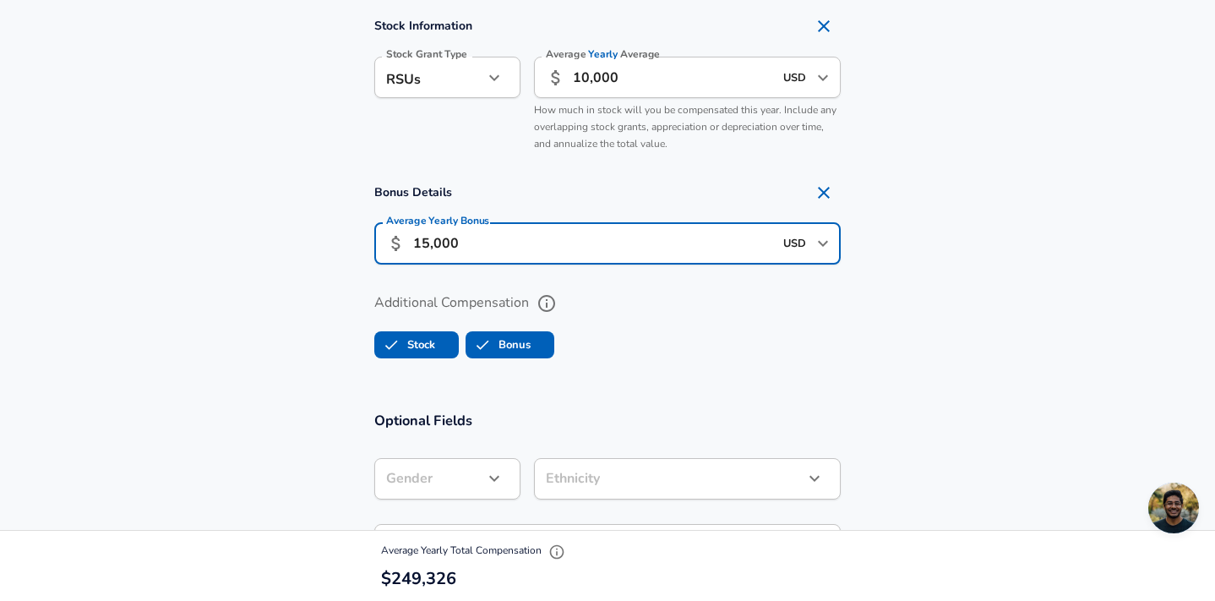
type input "15,000"
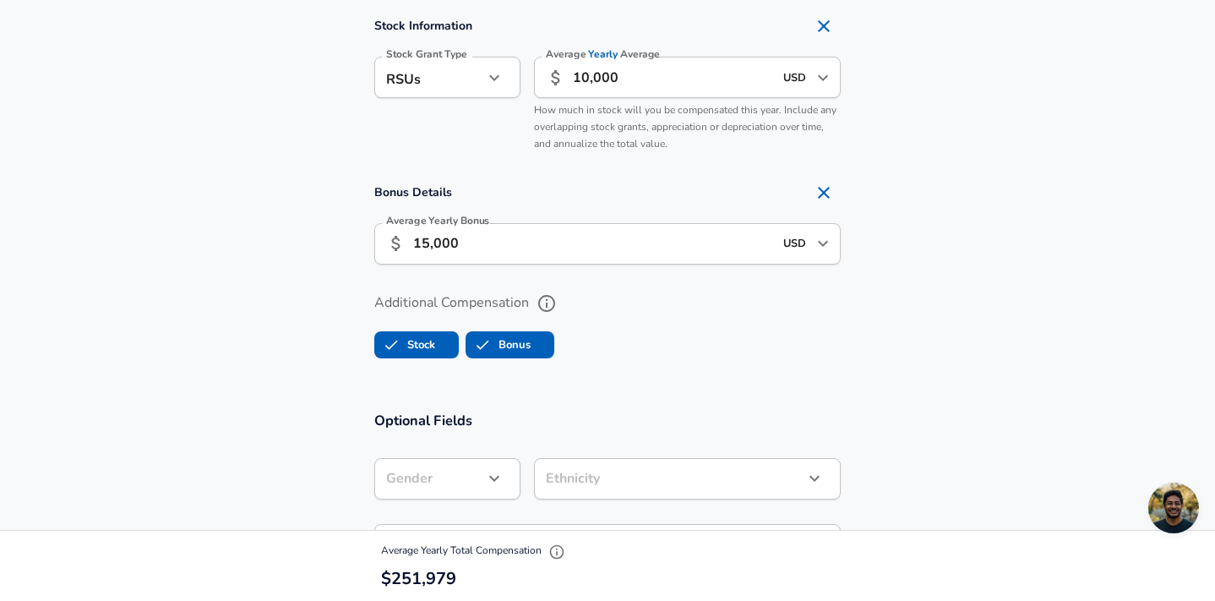
click at [1010, 333] on section "Additional Compensation Stock Bonus" at bounding box center [607, 320] width 1215 height 90
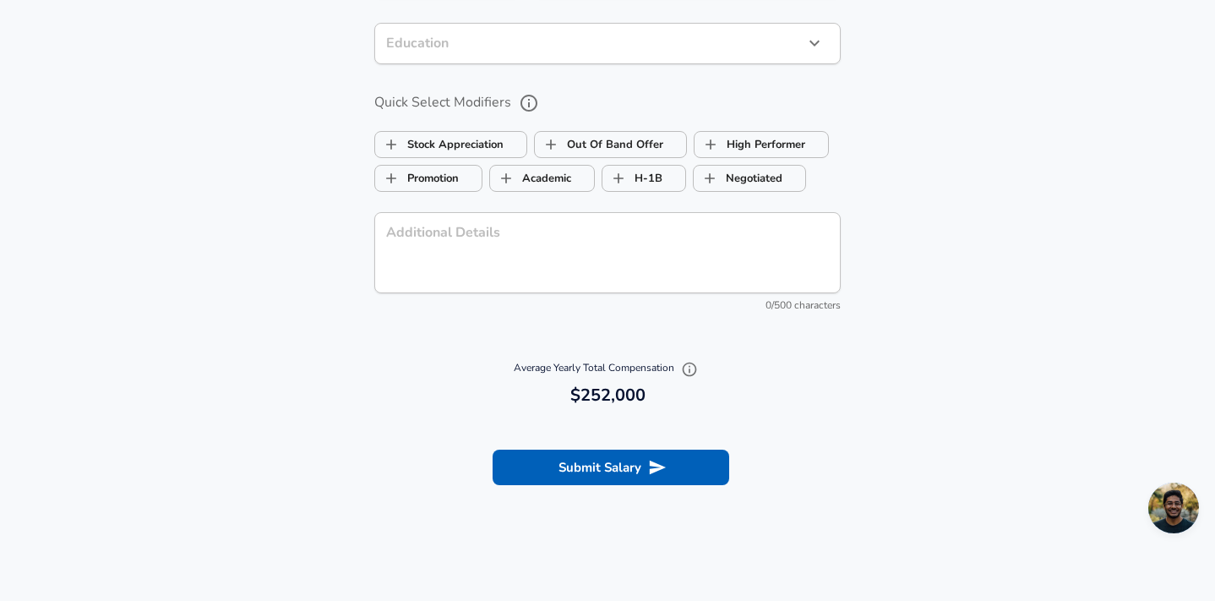
scroll to position [1901, 0]
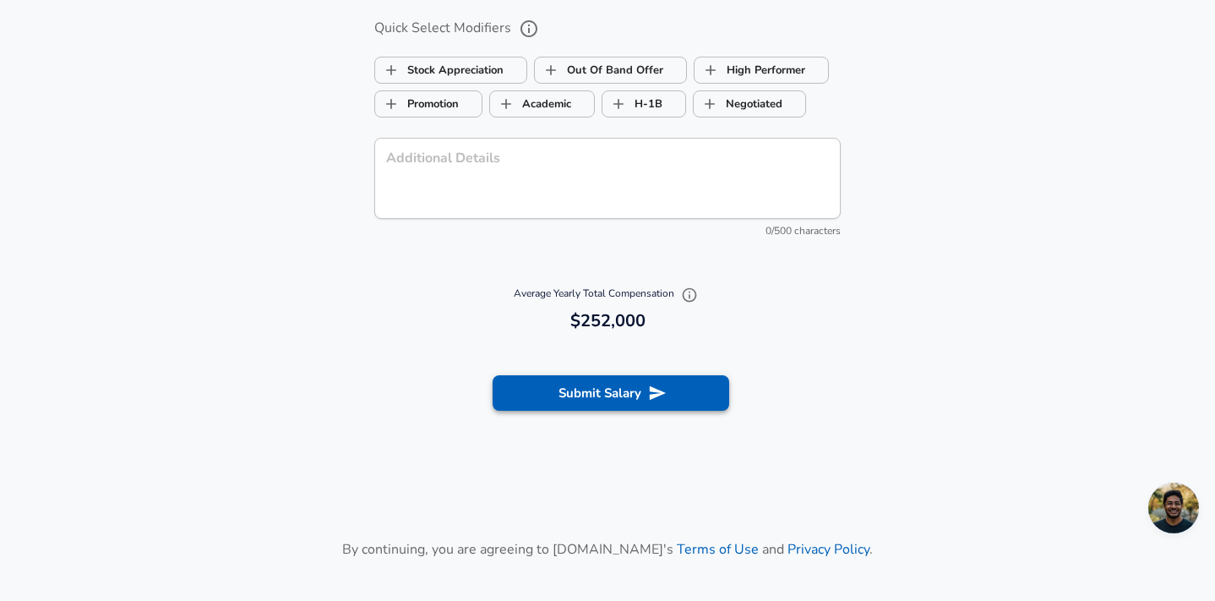
click at [595, 399] on button "Submit Salary" at bounding box center [611, 392] width 237 height 35
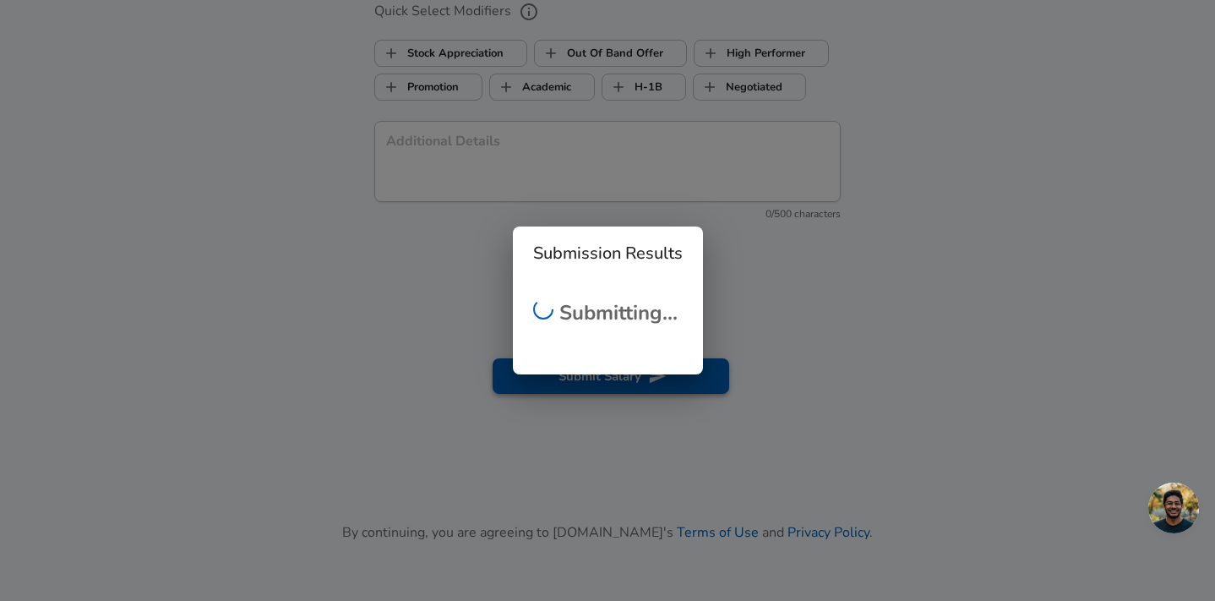
scroll to position [1884, 0]
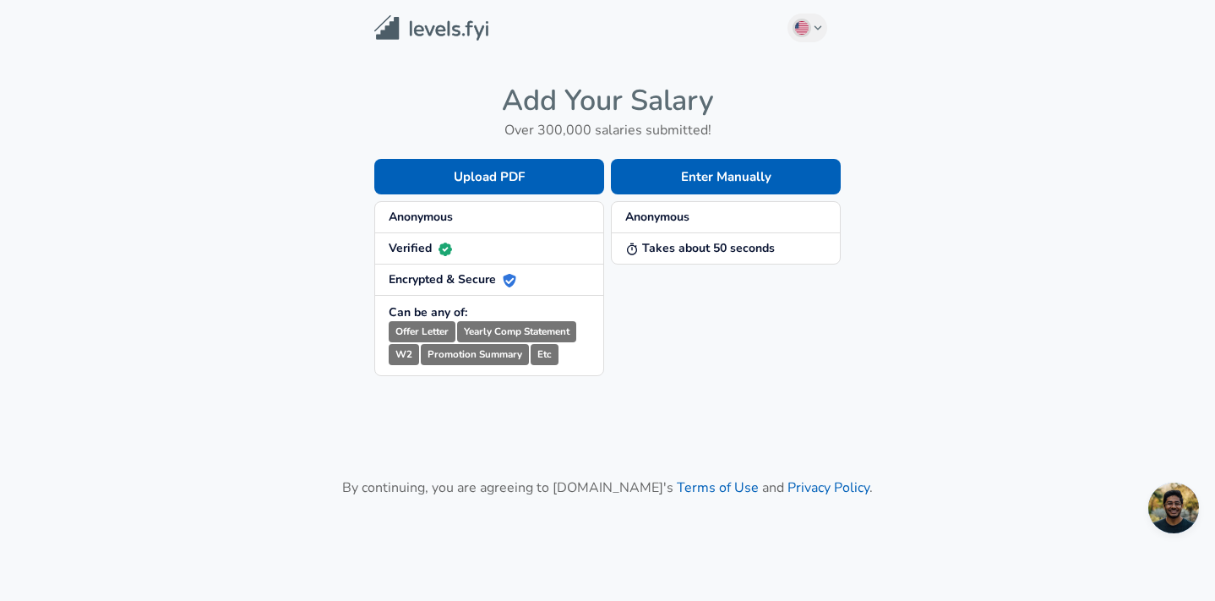
click at [292, 384] on main "English ([GEOGRAPHIC_DATA]) Change Add Your Salary Over 300,000 salaries submit…" at bounding box center [607, 299] width 1215 height 599
